Goal: Task Accomplishment & Management: Use online tool/utility

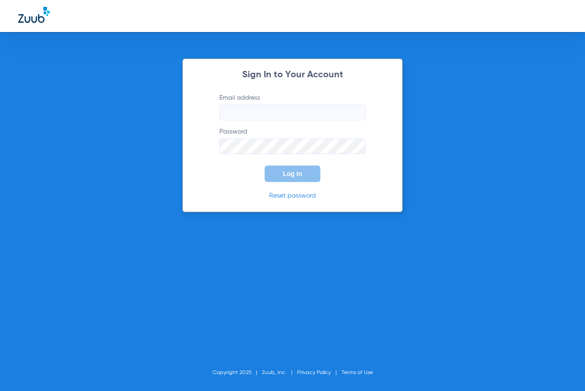
type input "[EMAIL_ADDRESS][DOMAIN_NAME]"
click at [290, 176] on span "Log In" at bounding box center [292, 173] width 19 height 7
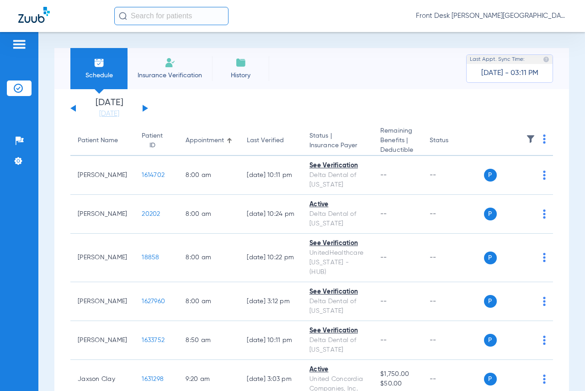
click at [189, 14] on input "text" at bounding box center [171, 16] width 114 height 18
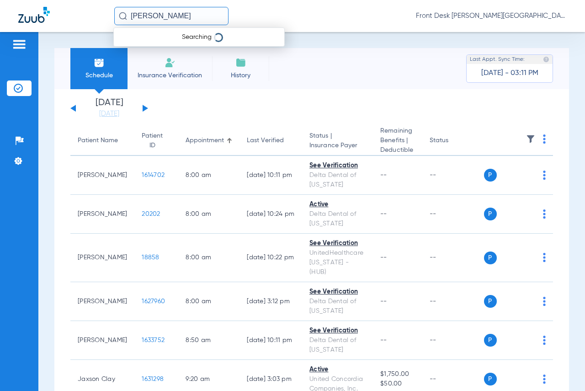
type input "[PERSON_NAME]"
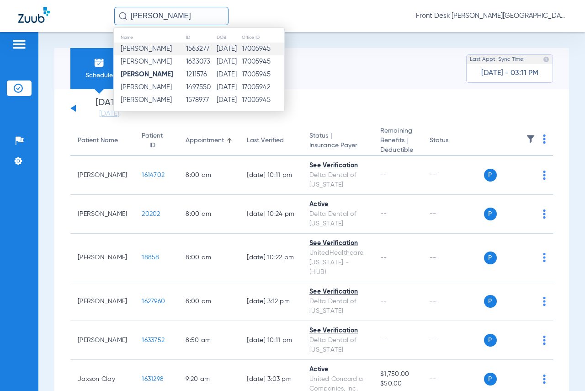
click at [136, 50] on span "[PERSON_NAME]" at bounding box center [146, 48] width 51 height 7
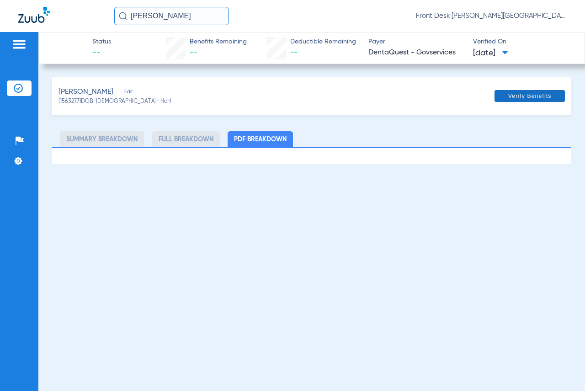
click at [502, 94] on span at bounding box center [530, 96] width 70 height 22
